Goal: Information Seeking & Learning: Find specific fact

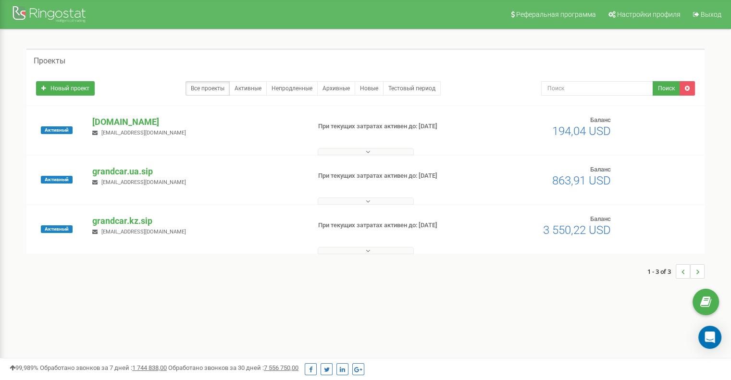
click at [110, 114] on div "Активный [DOMAIN_NAME] [EMAIL_ADDRESS][DOMAIN_NAME] При текущих затратах активе…" at bounding box center [365, 130] width 678 height 49
click at [108, 119] on p "[DOMAIN_NAME]" at bounding box center [197, 122] width 210 height 12
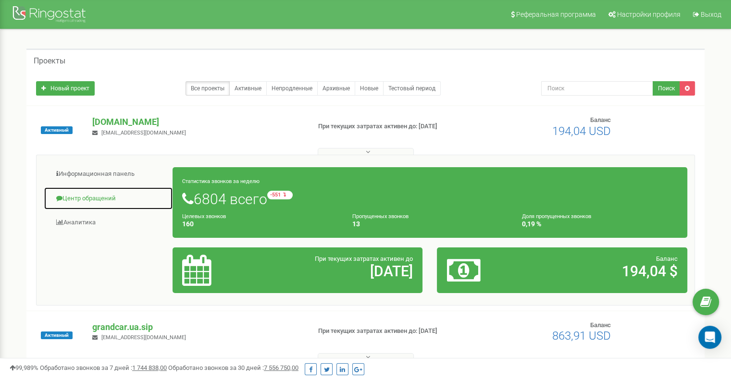
click at [91, 199] on link "Центр обращений" at bounding box center [108, 199] width 129 height 24
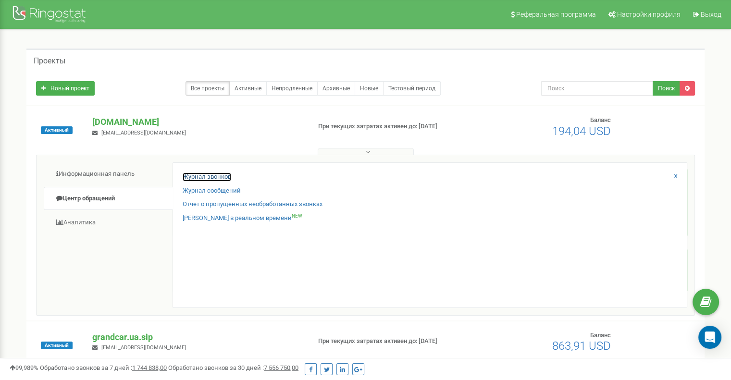
click at [199, 178] on link "Журнал звонков" at bounding box center [207, 177] width 49 height 9
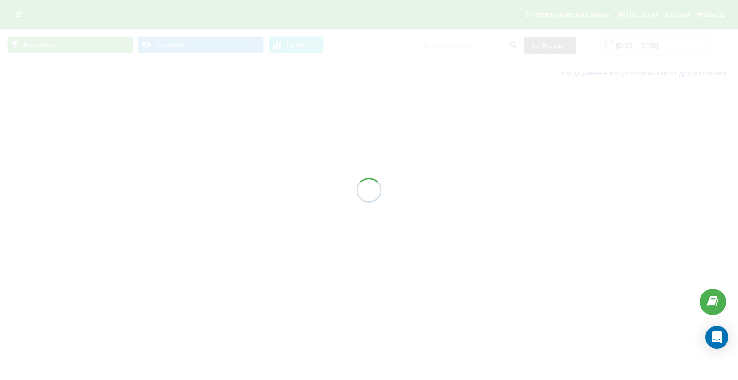
click at [496, 46] on div at bounding box center [369, 190] width 738 height 380
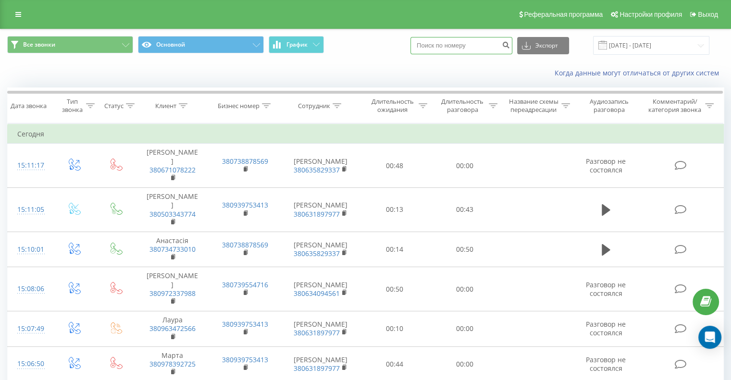
click at [496, 46] on input at bounding box center [461, 45] width 102 height 17
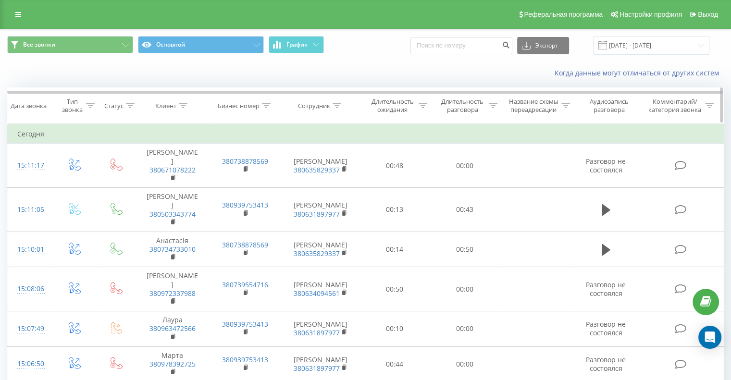
click at [333, 107] on icon at bounding box center [337, 105] width 9 height 5
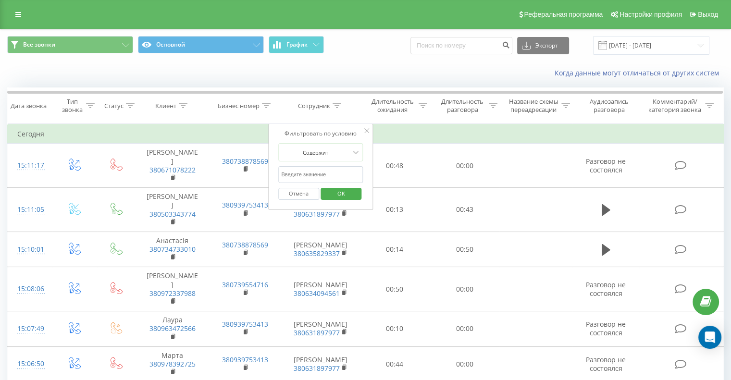
click at [314, 171] on input "text" at bounding box center [320, 174] width 85 height 17
type input "барчук"
click at [333, 186] on span "OK" at bounding box center [341, 193] width 27 height 15
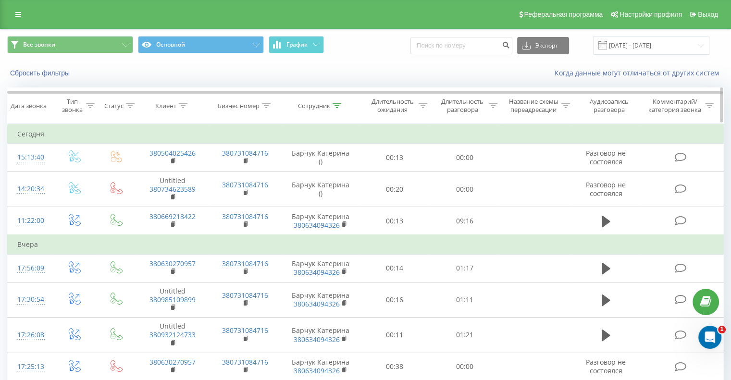
click at [494, 106] on icon at bounding box center [493, 105] width 9 height 5
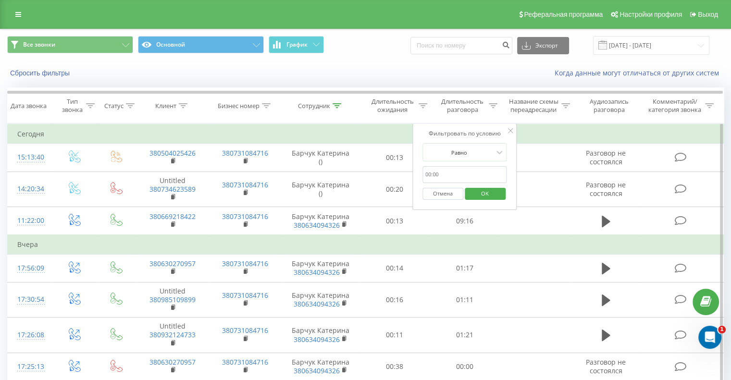
click at [449, 174] on input "text" at bounding box center [464, 174] width 85 height 17
type input "0:02:00"
click at [474, 194] on span "OK" at bounding box center [484, 193] width 27 height 15
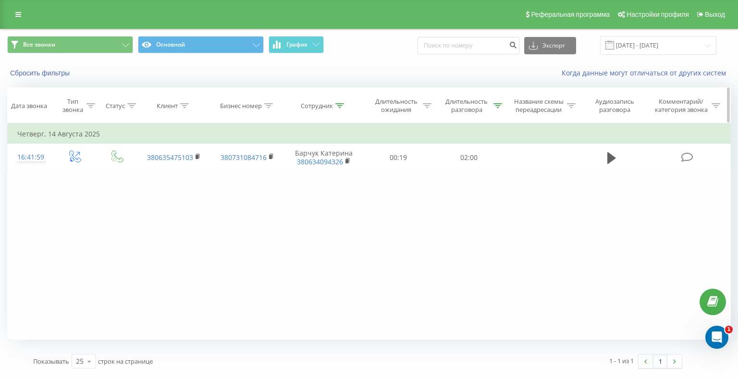
click at [496, 106] on icon at bounding box center [498, 105] width 9 height 5
click at [488, 107] on div "Длительность разговора" at bounding box center [467, 106] width 49 height 16
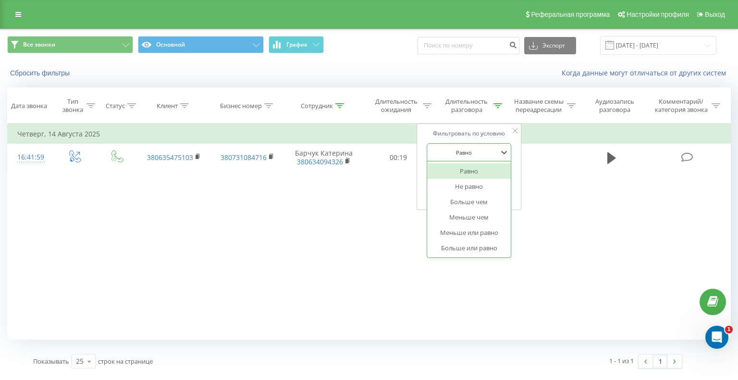
click at [464, 154] on div at bounding box center [464, 152] width 68 height 9
click at [473, 202] on div "Больше чем" at bounding box center [470, 201] width 84 height 15
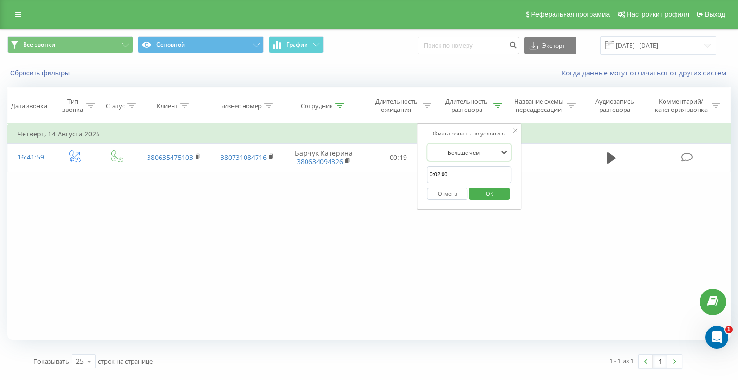
click at [494, 190] on span "OK" at bounding box center [489, 193] width 27 height 15
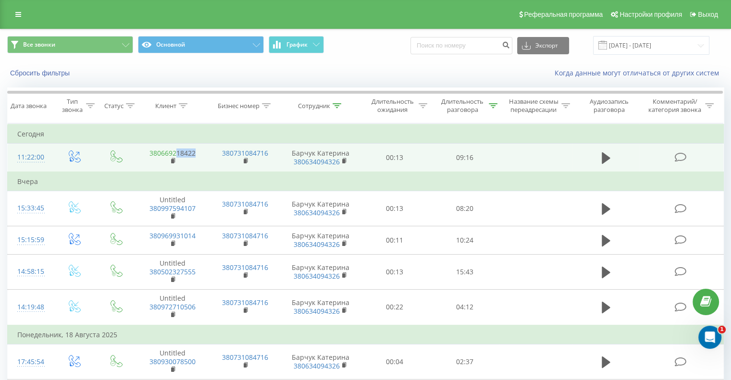
drag, startPoint x: 197, startPoint y: 152, endPoint x: 178, endPoint y: 152, distance: 18.7
click at [178, 152] on td "380669218422" at bounding box center [172, 158] width 73 height 28
copy link "18422"
